Goal: Task Accomplishment & Management: Manage account settings

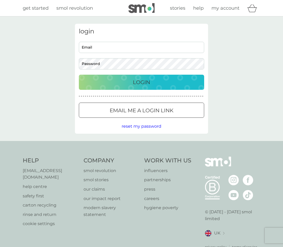
type input "[PERSON_NAME][EMAIL_ADDRESS][DOMAIN_NAME][PERSON_NAME]"
click at [173, 81] on div "Login" at bounding box center [141, 82] width 115 height 8
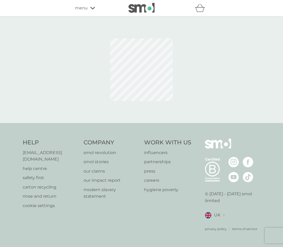
select select "112"
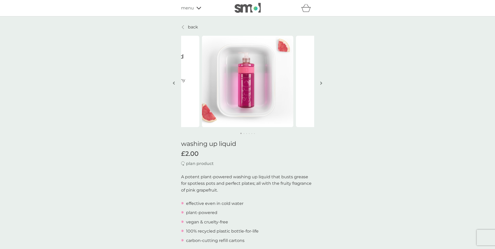
click at [192, 7] on span "menu" at bounding box center [187, 8] width 13 height 7
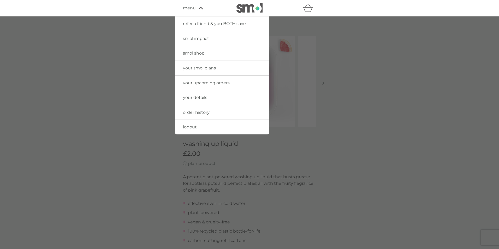
click at [213, 71] on link "your smol plans" at bounding box center [222, 68] width 94 height 15
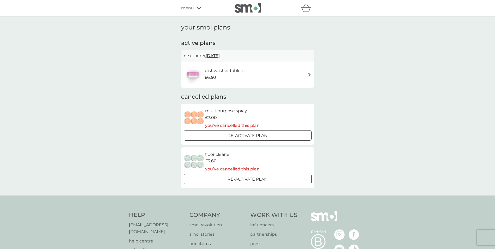
click at [213, 71] on div "refer a friend & you BOTH save smol impact smol shop your smol plans your upcom…" at bounding box center [247, 160] width 495 height 320
click at [188, 8] on span "menu" at bounding box center [187, 8] width 13 height 7
drag, startPoint x: 188, startPoint y: 8, endPoint x: 274, endPoint y: 35, distance: 90.3
click at [274, 35] on div "your smol plans active plans next order 5 Oct 2025 dishwasher tablets £6.50 can…" at bounding box center [247, 106] width 141 height 165
